Goal: Check status: Check status

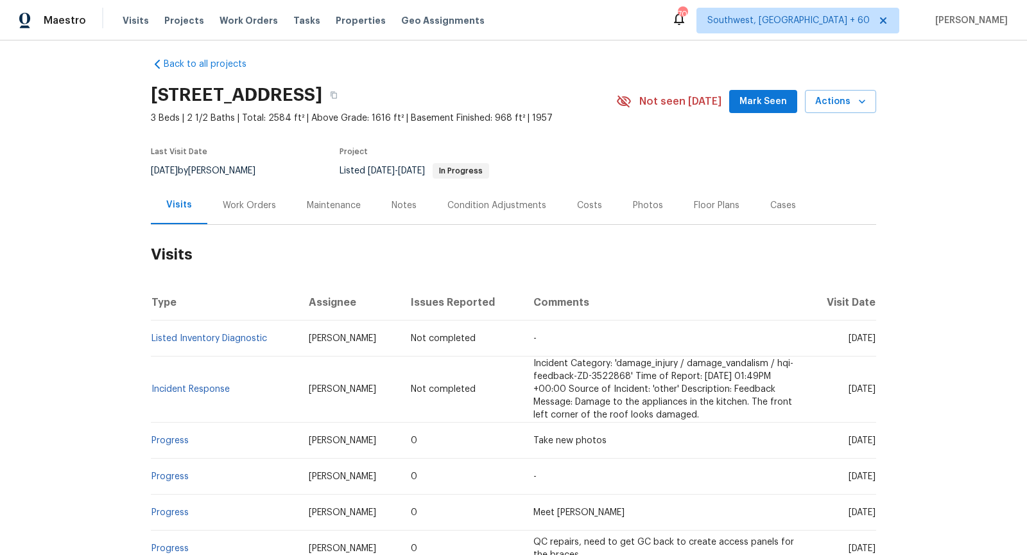
scroll to position [5, 0]
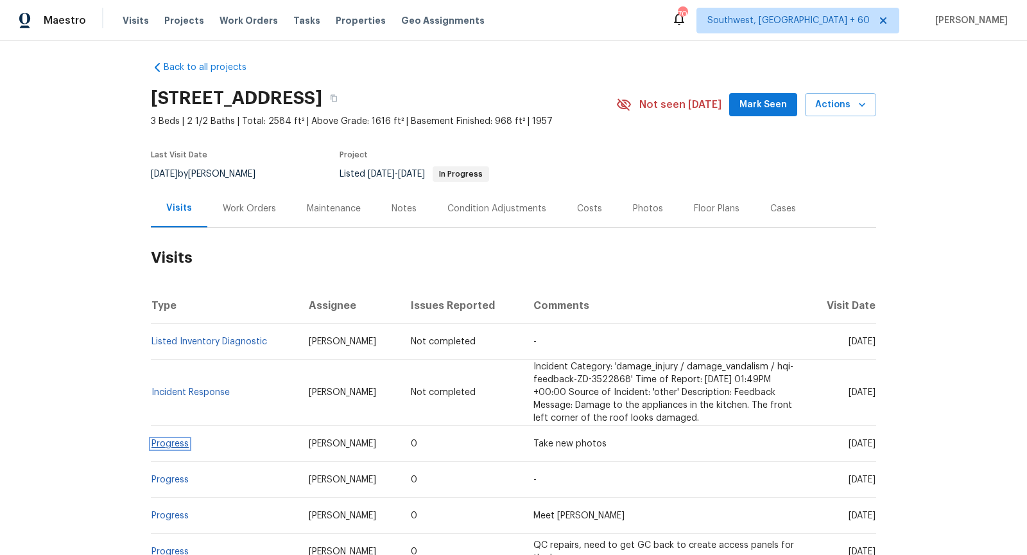
click at [156, 442] on link "Progress" at bounding box center [169, 443] width 37 height 9
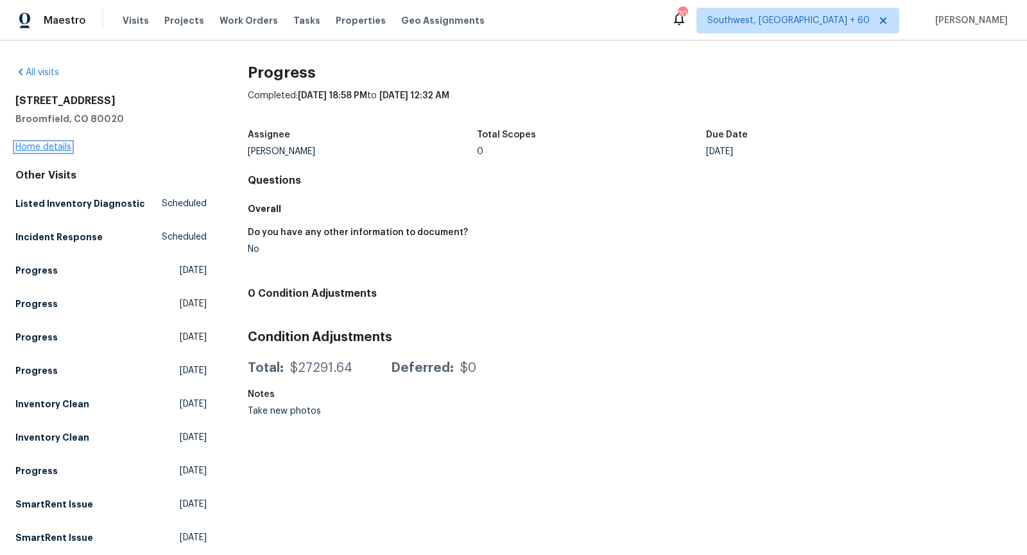
click at [24, 146] on link "Home details" at bounding box center [43, 147] width 56 height 9
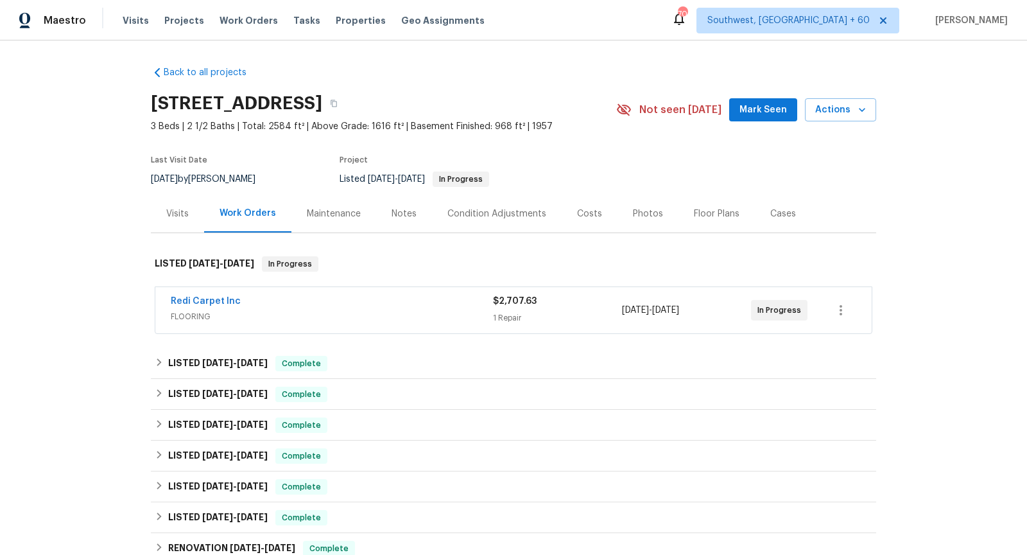
click at [281, 300] on div "Redi Carpet Inc" at bounding box center [332, 302] width 322 height 15
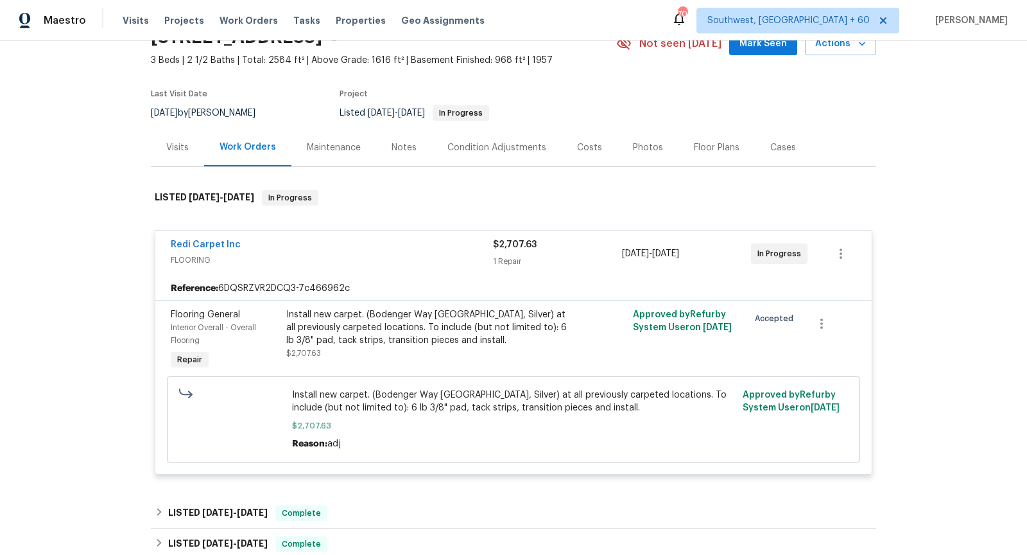
scroll to position [55, 0]
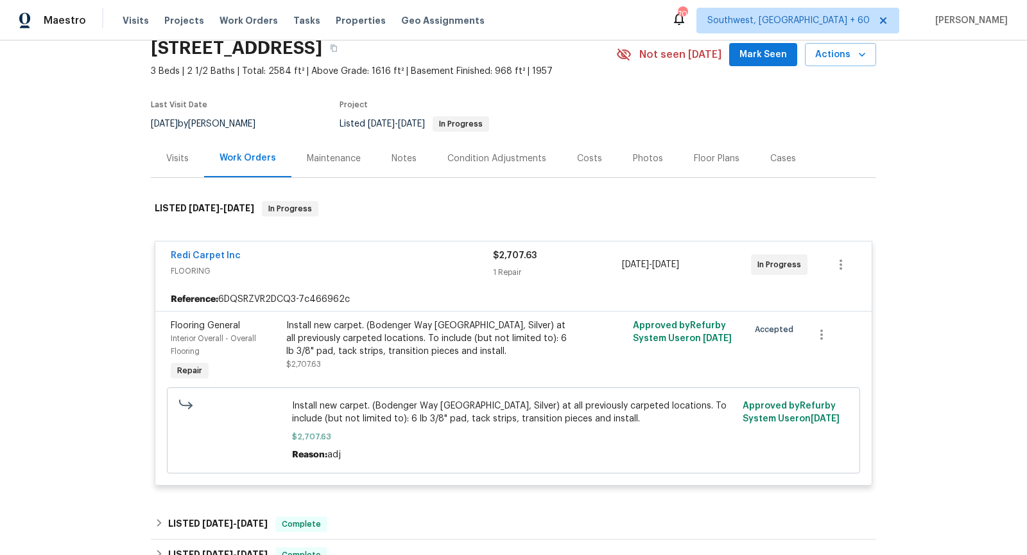
click at [186, 168] on div "Visits" at bounding box center [177, 158] width 53 height 38
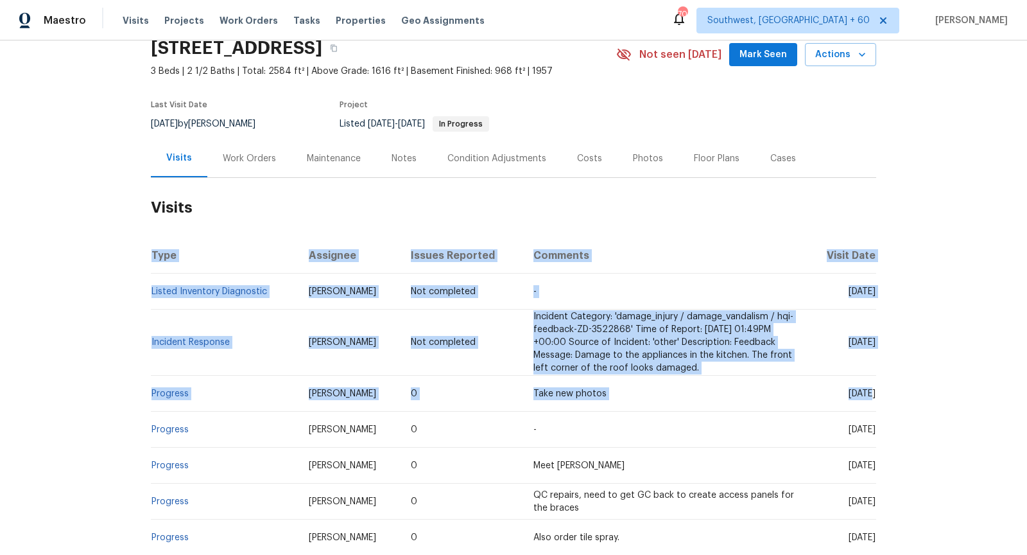
drag, startPoint x: 825, startPoint y: 392, endPoint x: 966, endPoint y: 391, distance: 140.6
click at [966, 391] on div "Back to all projects [STREET_ADDRESS] 3 Beds | 2 1/2 Baths | Total: 2584 ft² | …" at bounding box center [513, 297] width 1027 height 514
click at [900, 354] on div "Back to all projects [STREET_ADDRESS] 3 Beds | 2 1/2 Baths | Total: 2584 ft² | …" at bounding box center [513, 297] width 1027 height 514
drag, startPoint x: 795, startPoint y: 388, endPoint x: 880, endPoint y: 393, distance: 84.9
click at [880, 393] on div "Back to all projects [STREET_ADDRESS] 3 Beds | 2 1/2 Baths | Total: 2584 ft² | …" at bounding box center [513, 297] width 1027 height 514
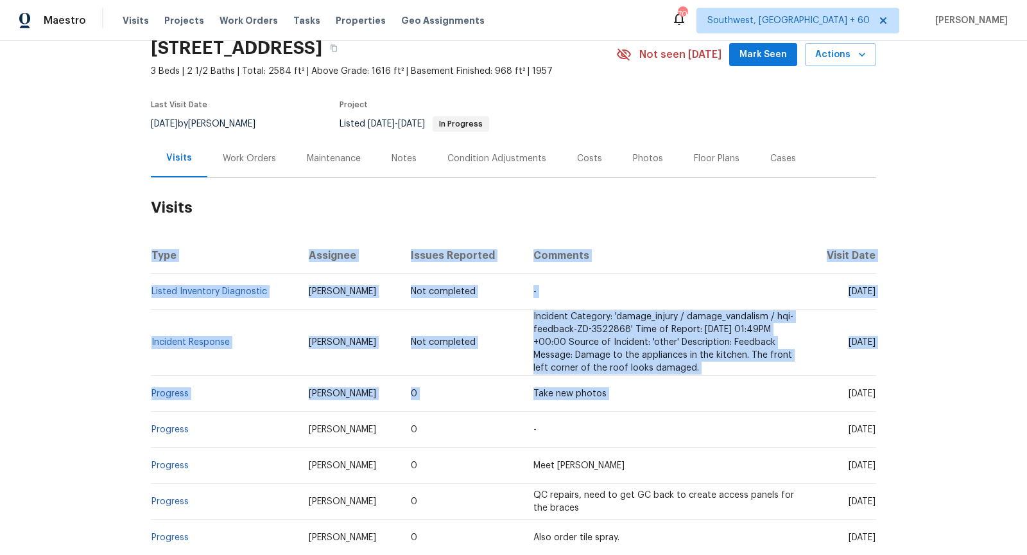
click at [880, 393] on div "Back to all projects [STREET_ADDRESS] 3 Beds | 2 1/2 Baths | Total: 2584 ft² | …" at bounding box center [513, 297] width 1027 height 514
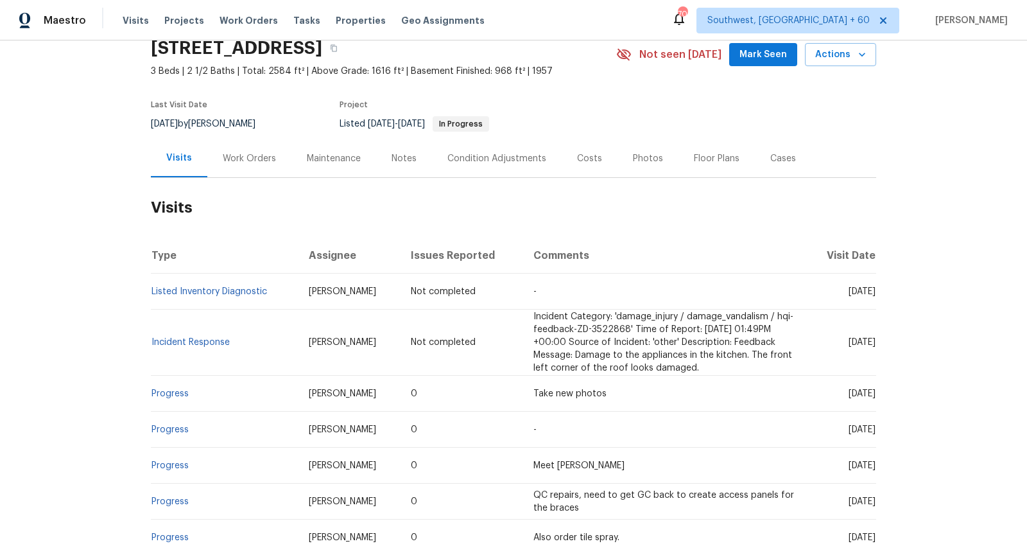
drag, startPoint x: 876, startPoint y: 392, endPoint x: 801, endPoint y: 392, distance: 74.5
click at [807, 392] on td "[DATE]" at bounding box center [841, 394] width 69 height 36
copy span "[DATE]"
